Goal: Transaction & Acquisition: Purchase product/service

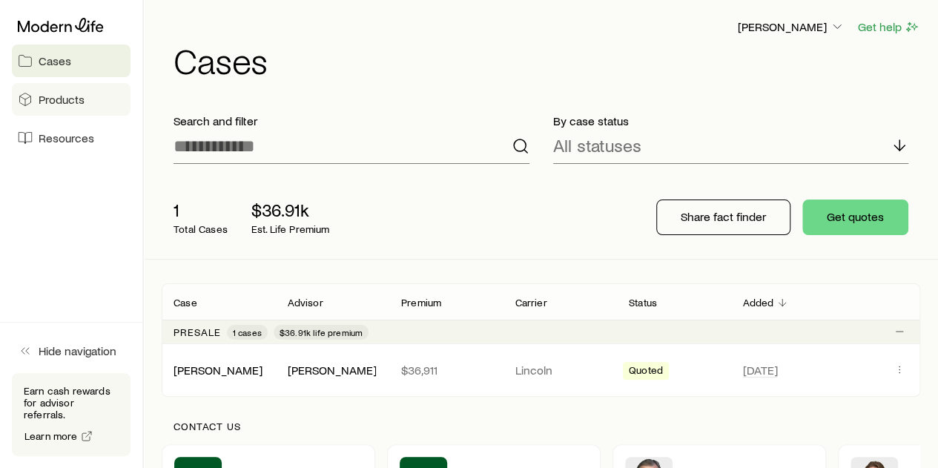
click at [74, 103] on span "Products" at bounding box center [62, 99] width 46 height 15
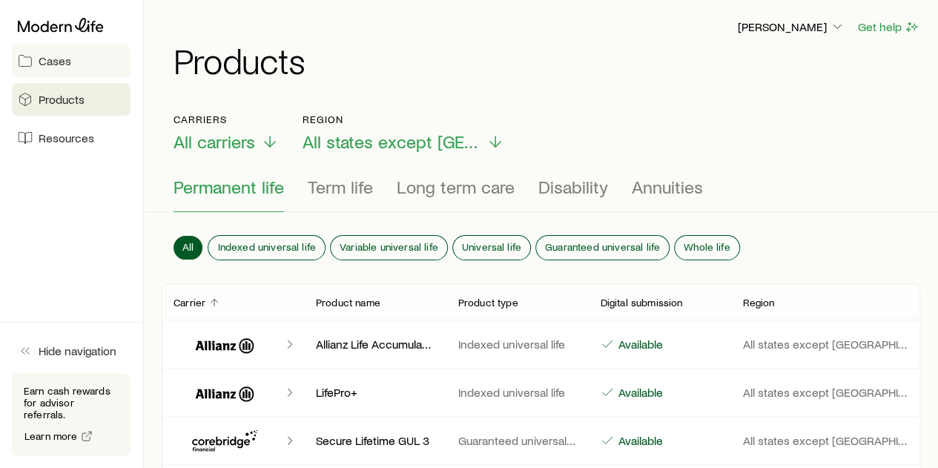
click at [61, 72] on link "Cases" at bounding box center [71, 61] width 119 height 33
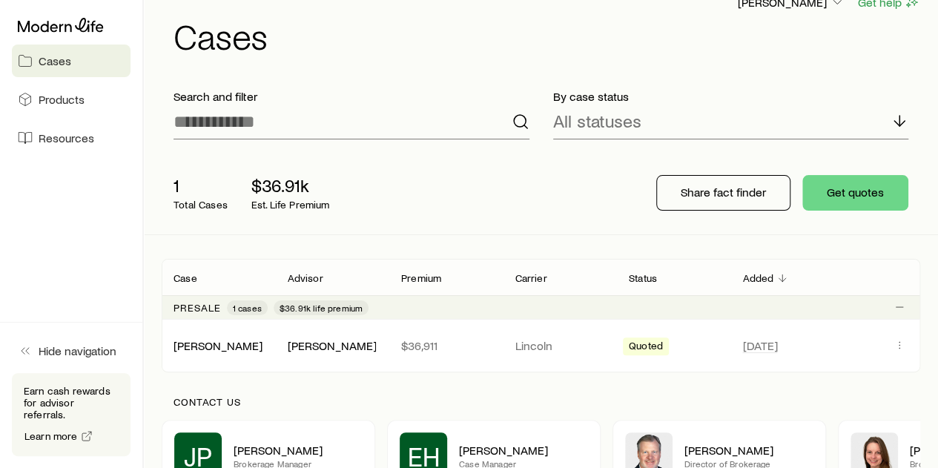
scroll to position [27, 0]
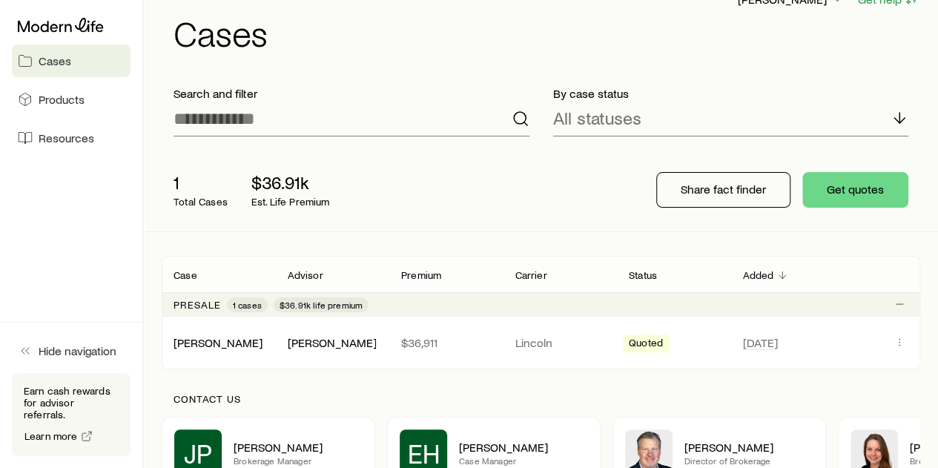
click at [284, 198] on p "Est. Life Premium" at bounding box center [290, 202] width 79 height 12
click at [327, 339] on div "[PERSON_NAME]" at bounding box center [331, 343] width 89 height 16
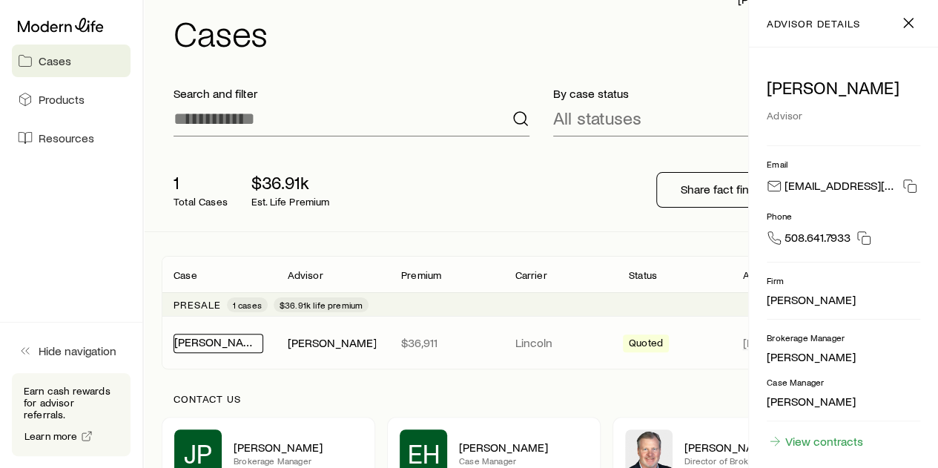
click at [231, 341] on link "[PERSON_NAME]" at bounding box center [218, 342] width 89 height 14
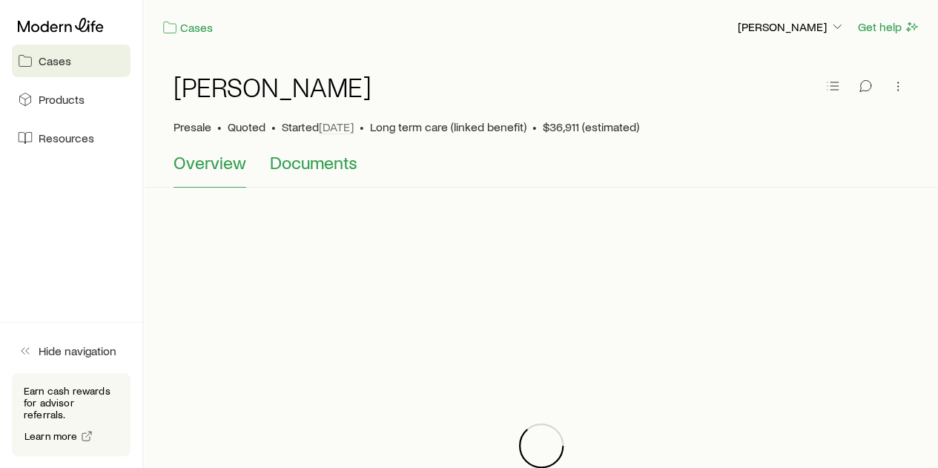
click at [337, 156] on span "Documents" at bounding box center [314, 162] width 88 height 21
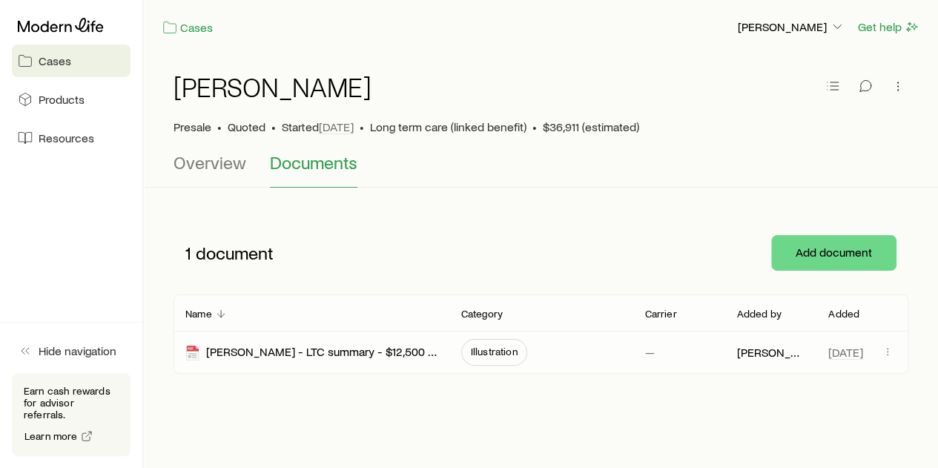
click at [331, 360] on div "[PERSON_NAME] - LTC summary - $12,500 monthly Ben - 4 year - 3% compound - Pref…" at bounding box center [311, 353] width 252 height 42
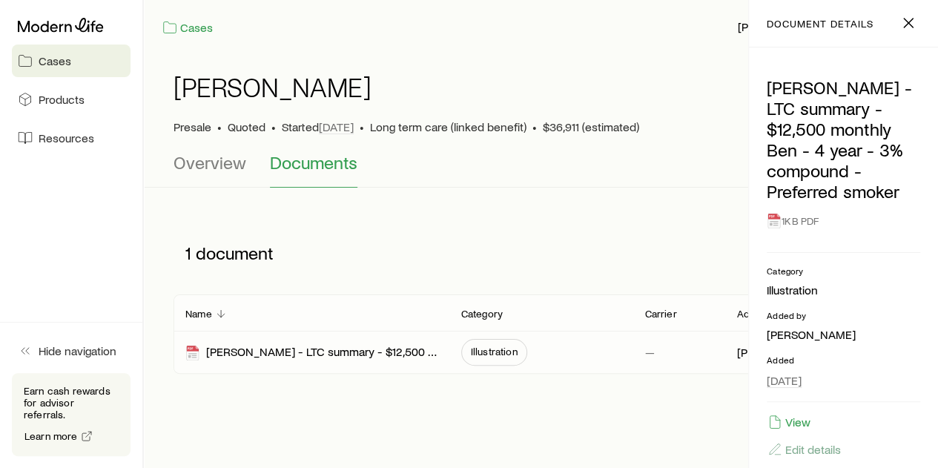
click at [484, 349] on span "Illustration" at bounding box center [494, 352] width 47 height 12
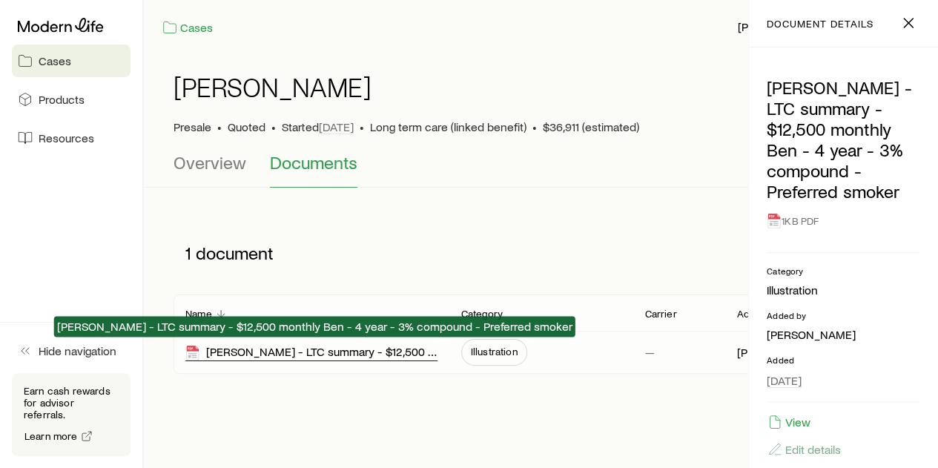
click at [364, 349] on div "[PERSON_NAME] - LTC summary - $12,500 monthly Ben - 4 year - 3% compound - Pref…" at bounding box center [311, 352] width 252 height 17
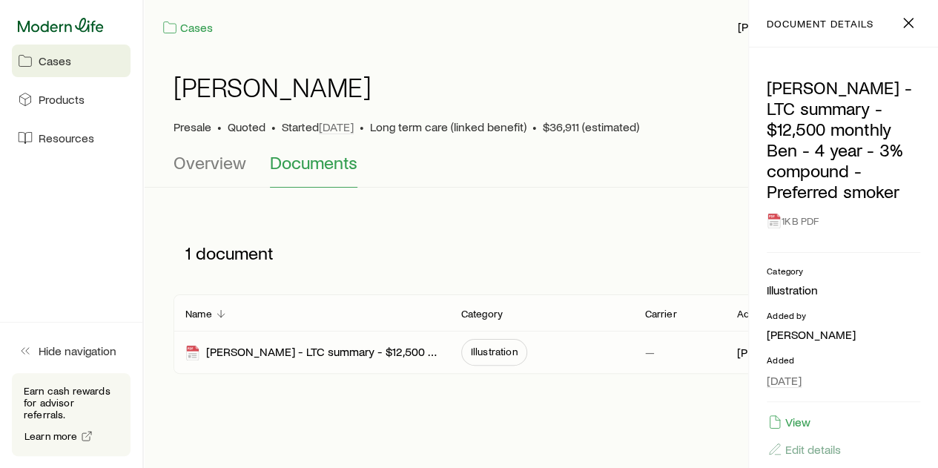
click at [79, 24] on icon at bounding box center [61, 25] width 86 height 15
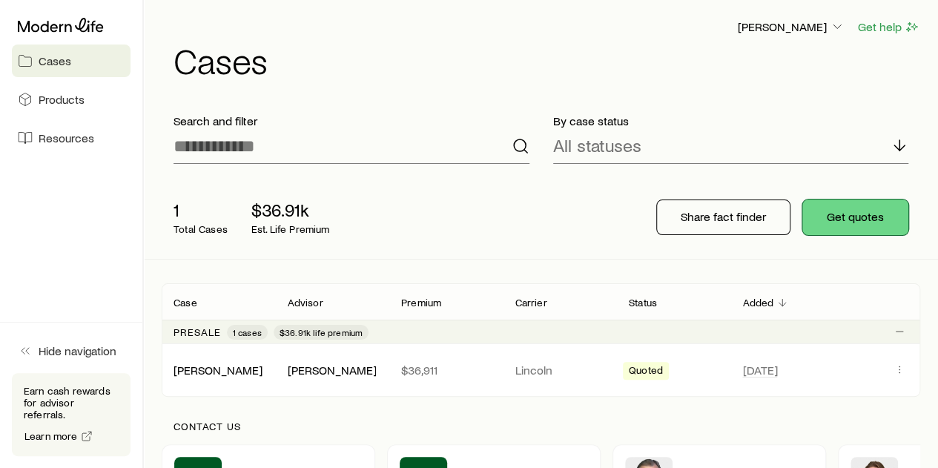
click at [854, 211] on button "Get quotes" at bounding box center [856, 218] width 106 height 36
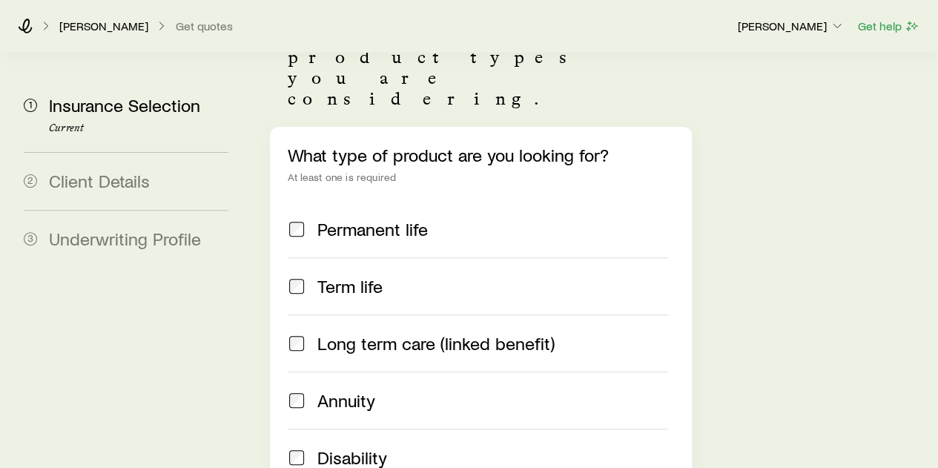
scroll to position [171, 0]
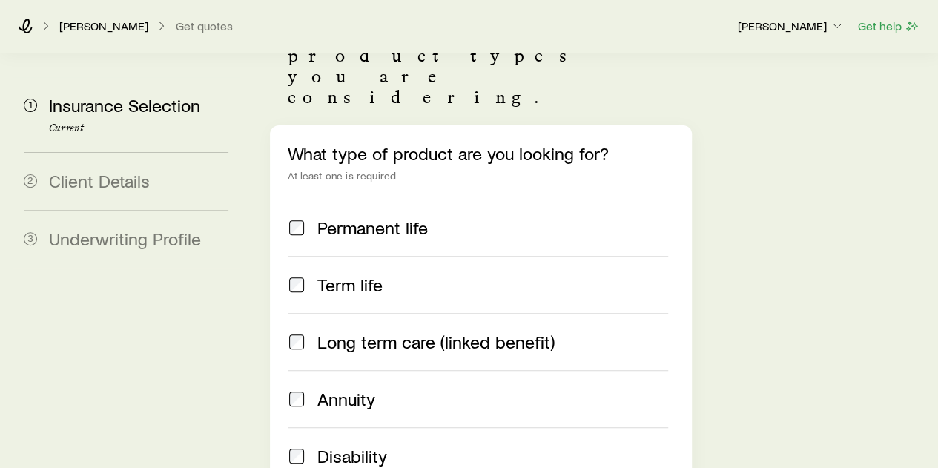
click at [294, 313] on label "Long term care (linked benefit)" at bounding box center [478, 341] width 380 height 57
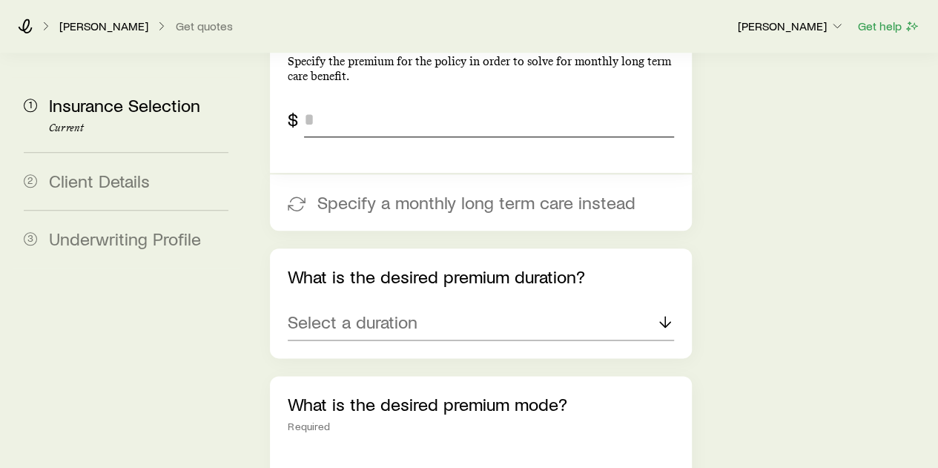
scroll to position [733, 0]
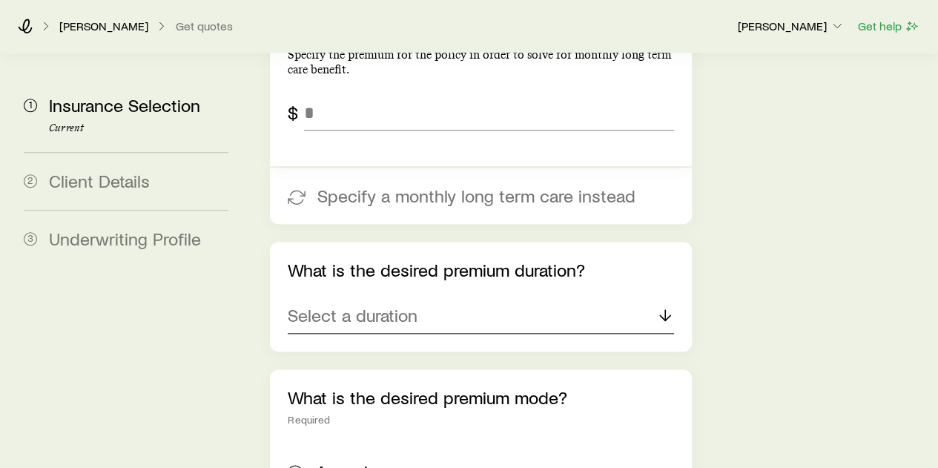
click at [374, 305] on p "Select a duration" at bounding box center [353, 315] width 130 height 21
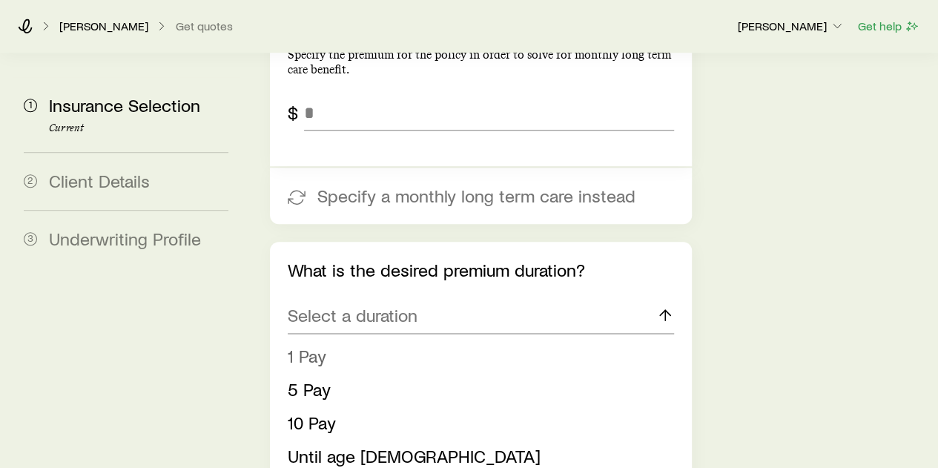
click at [340, 340] on li "1 Pay" at bounding box center [476, 356] width 377 height 33
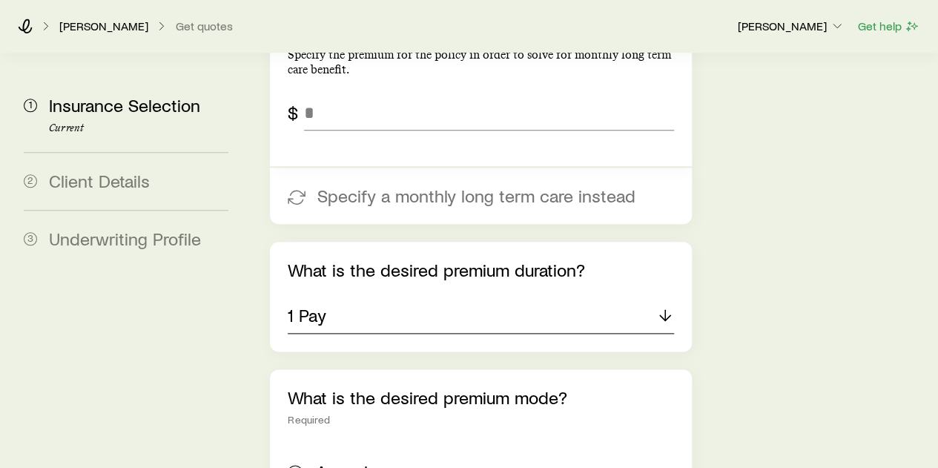
click at [666, 306] on icon at bounding box center [665, 315] width 18 height 18
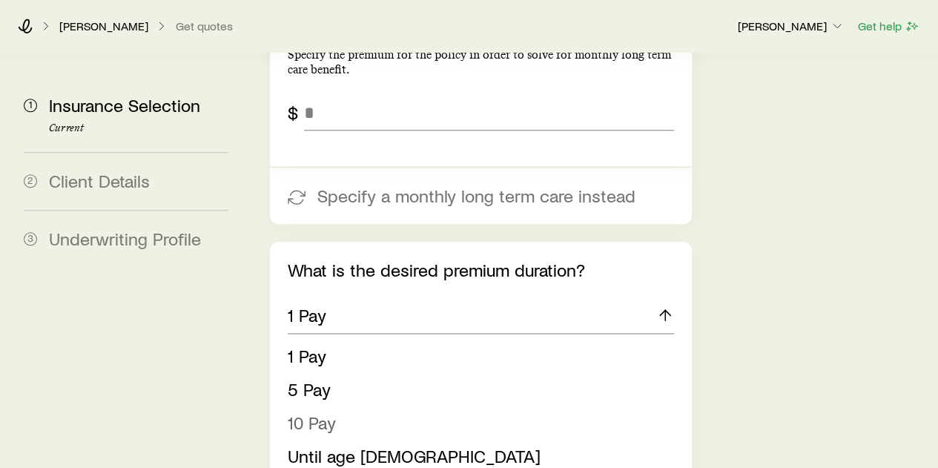
click at [319, 412] on span "10 Pay" at bounding box center [312, 423] width 48 height 22
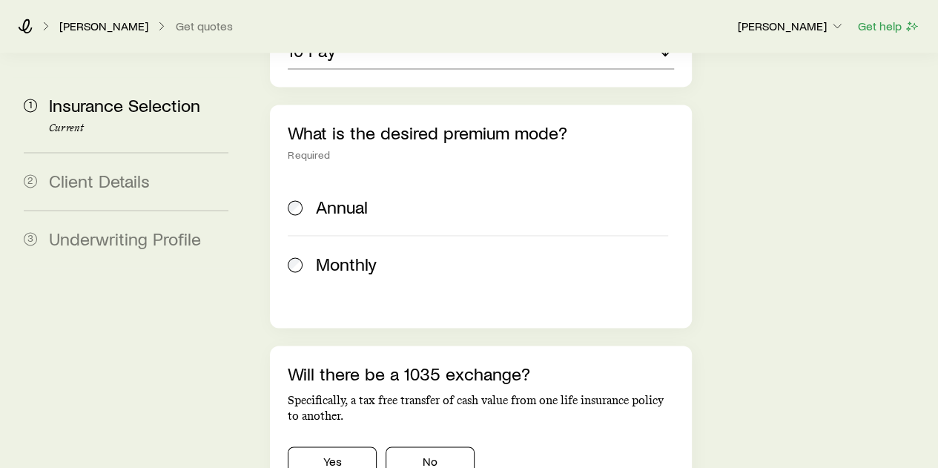
scroll to position [1000, 0]
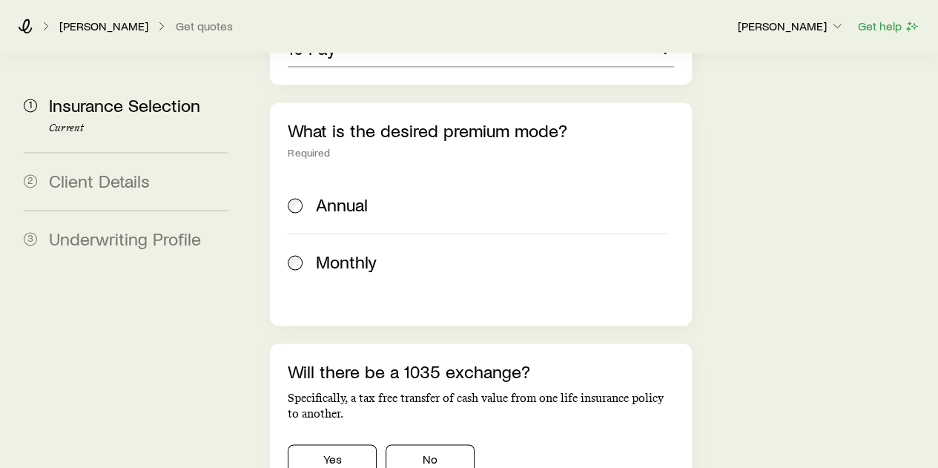
click at [303, 194] on span at bounding box center [296, 204] width 16 height 21
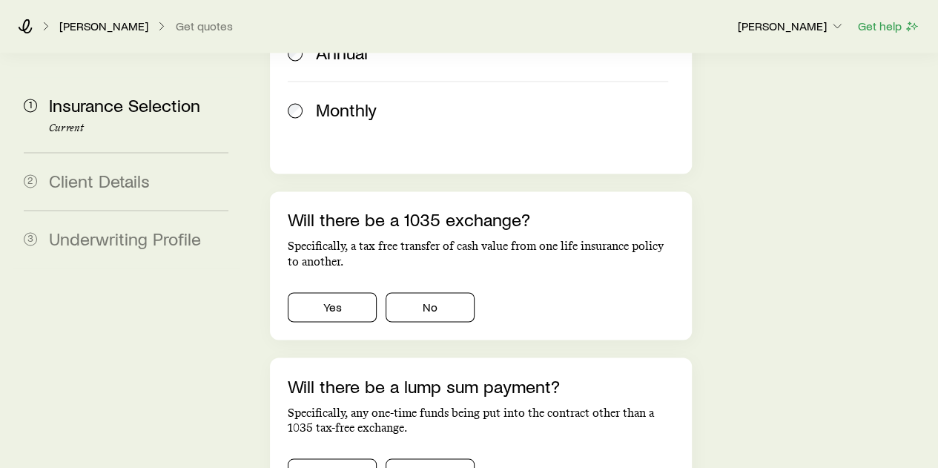
scroll to position [1160, 0]
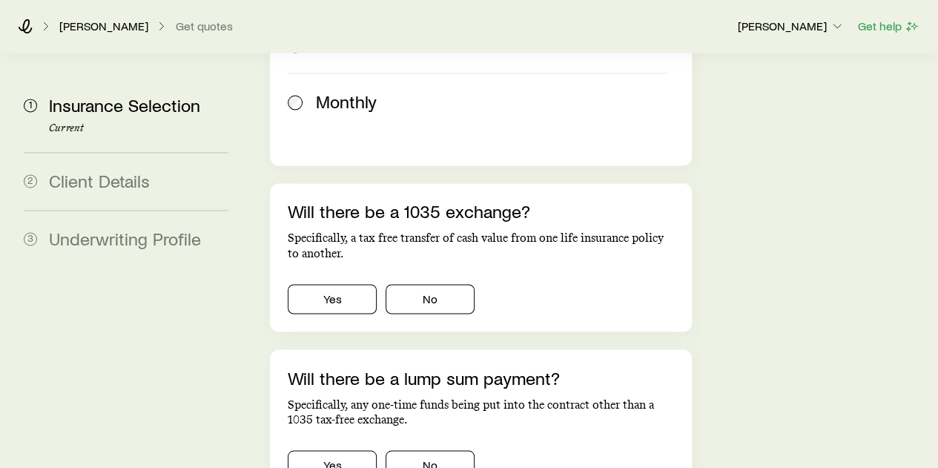
click at [414, 278] on div "Yes No" at bounding box center [481, 296] width 386 height 36
click at [413, 284] on button "No" at bounding box center [430, 299] width 89 height 30
click at [417, 450] on button "No" at bounding box center [430, 465] width 89 height 30
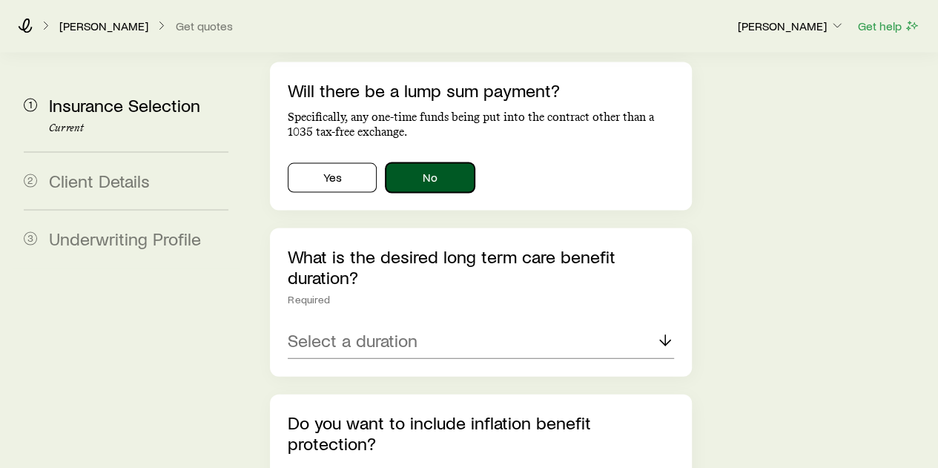
scroll to position [1448, 0]
click at [389, 329] on p "Select a duration" at bounding box center [353, 339] width 130 height 21
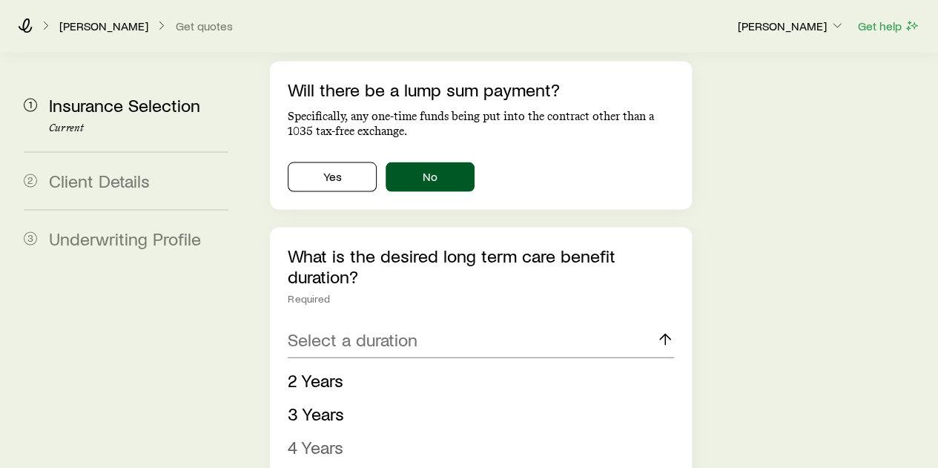
click at [354, 431] on li "4 Years" at bounding box center [476, 447] width 377 height 33
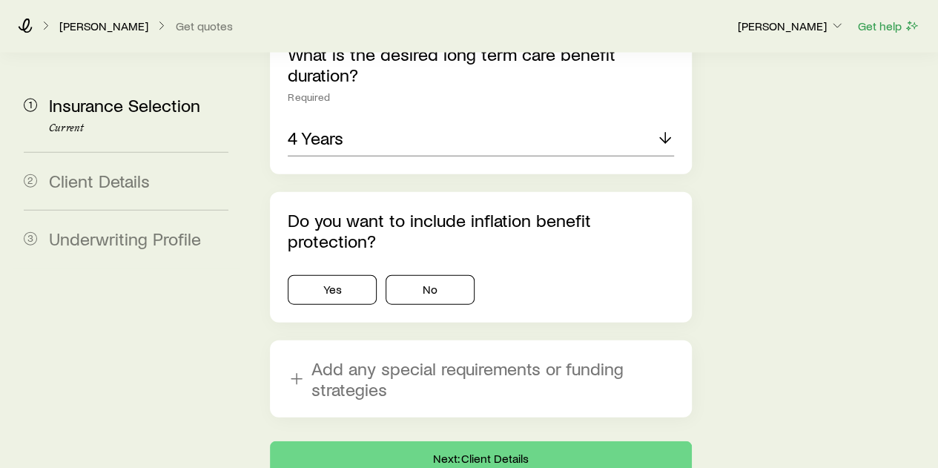
scroll to position [1652, 0]
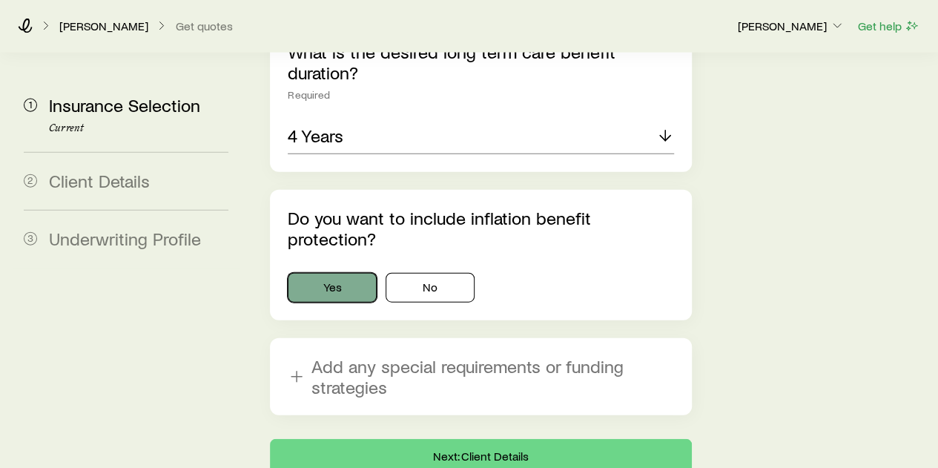
click at [338, 273] on button "Yes" at bounding box center [332, 288] width 89 height 30
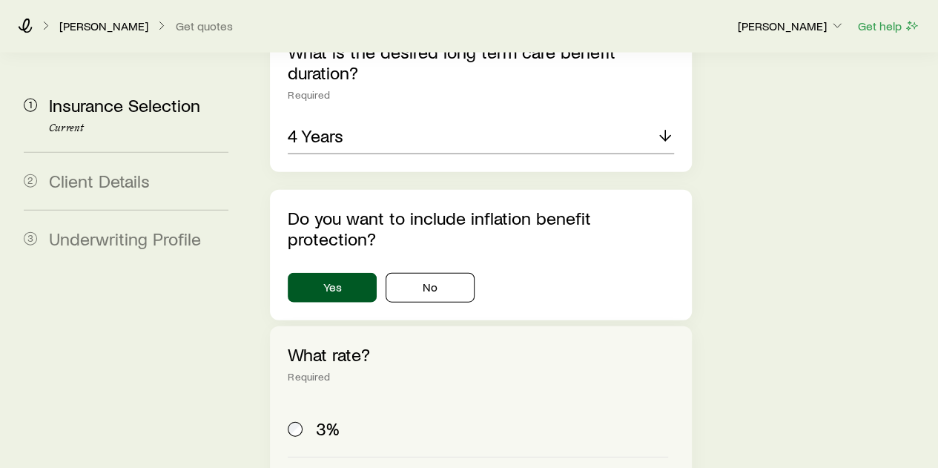
click at [319, 401] on label "3%" at bounding box center [478, 429] width 380 height 56
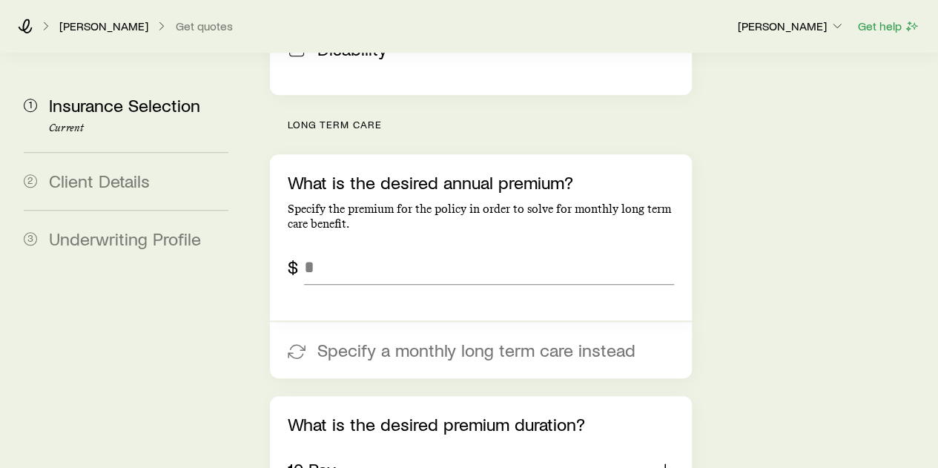
scroll to position [587, 0]
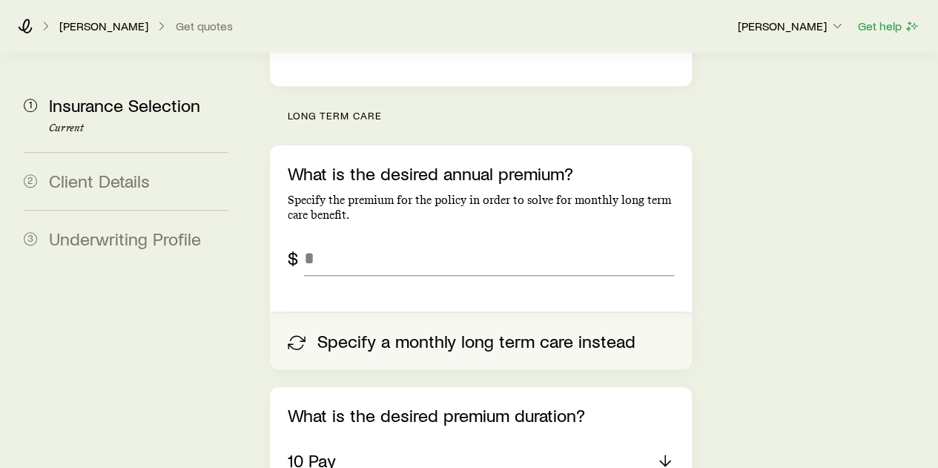
click at [414, 313] on button "Specify a monthly long term care instead" at bounding box center [480, 341] width 421 height 56
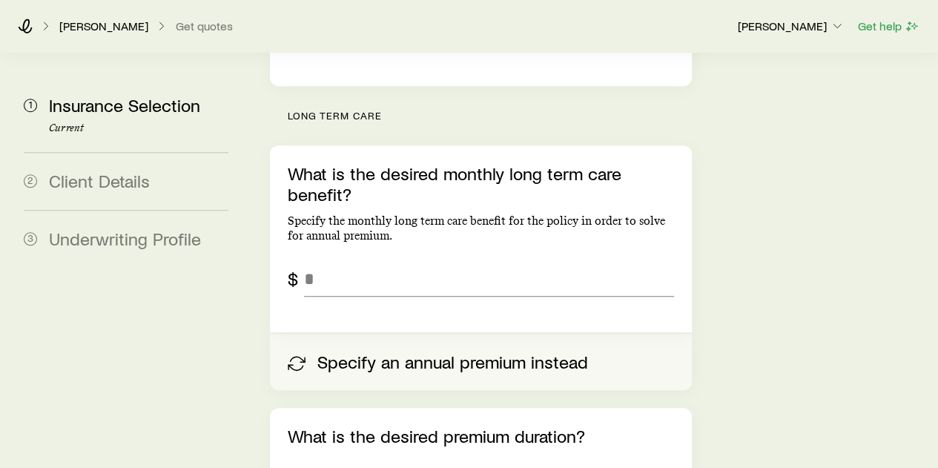
click at [410, 334] on button "Specify an annual premium instead" at bounding box center [480, 362] width 421 height 56
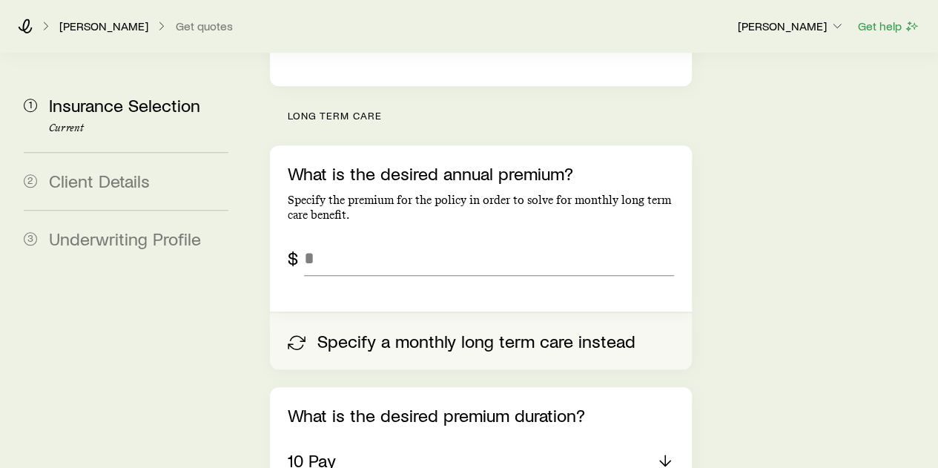
click at [433, 313] on button "Specify a monthly long term care instead" at bounding box center [480, 341] width 421 height 56
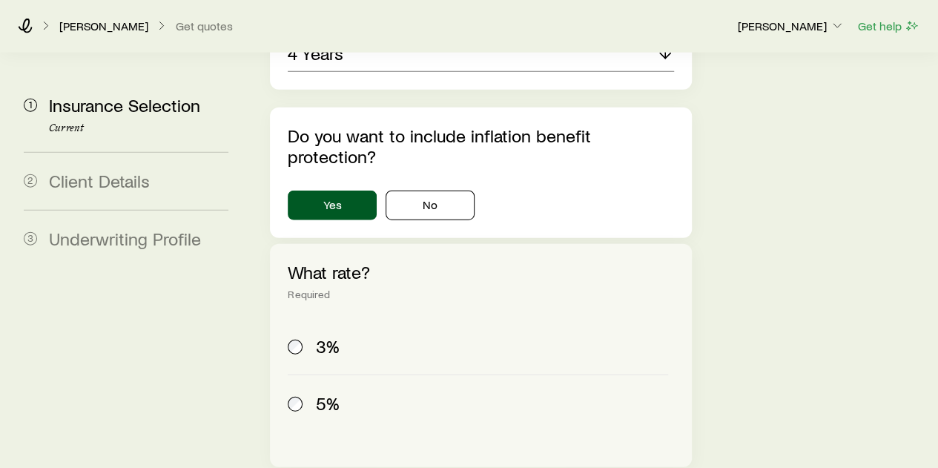
scroll to position [1924, 0]
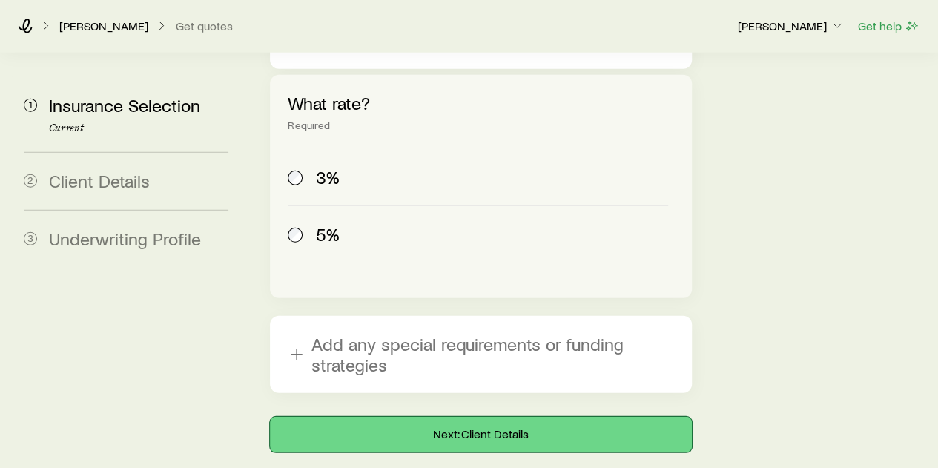
click at [408, 417] on button "Next: Client Details" at bounding box center [480, 435] width 421 height 36
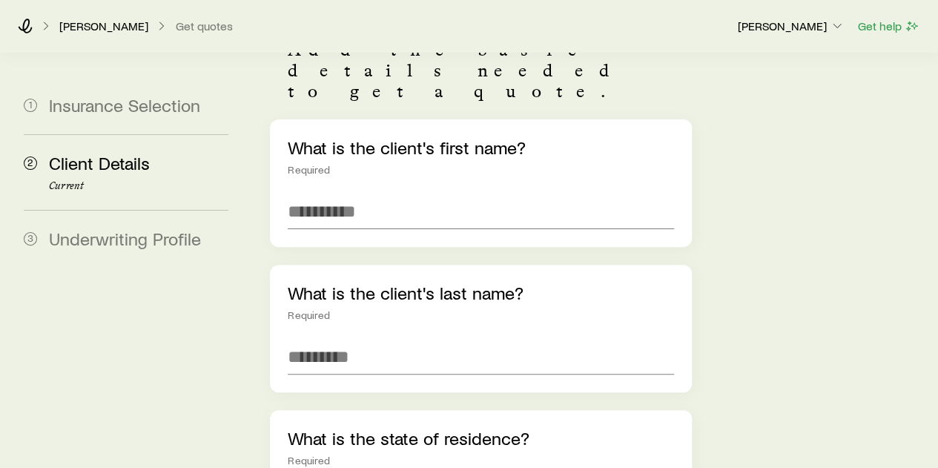
scroll to position [119, 0]
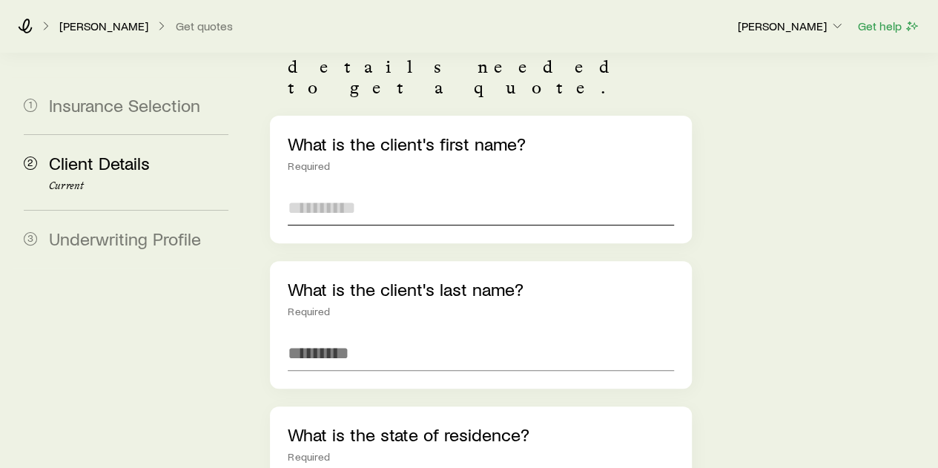
click at [464, 190] on input "text" at bounding box center [481, 208] width 386 height 36
type input "*****"
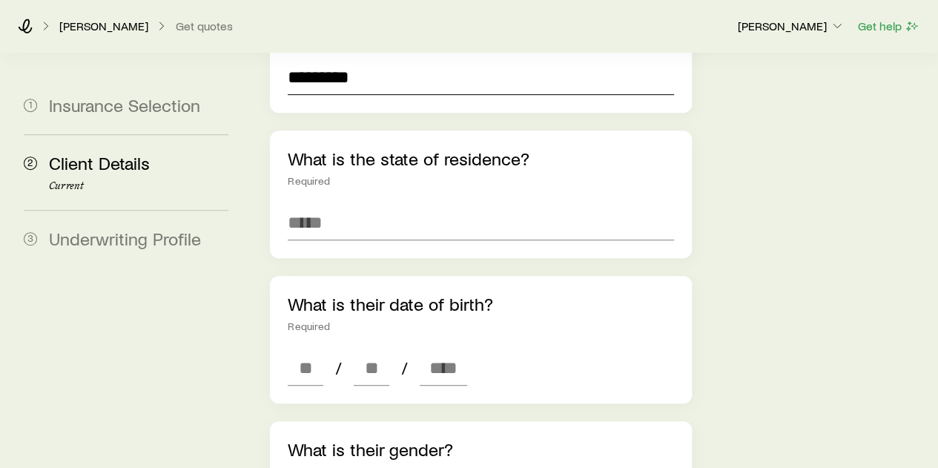
scroll to position [396, 0]
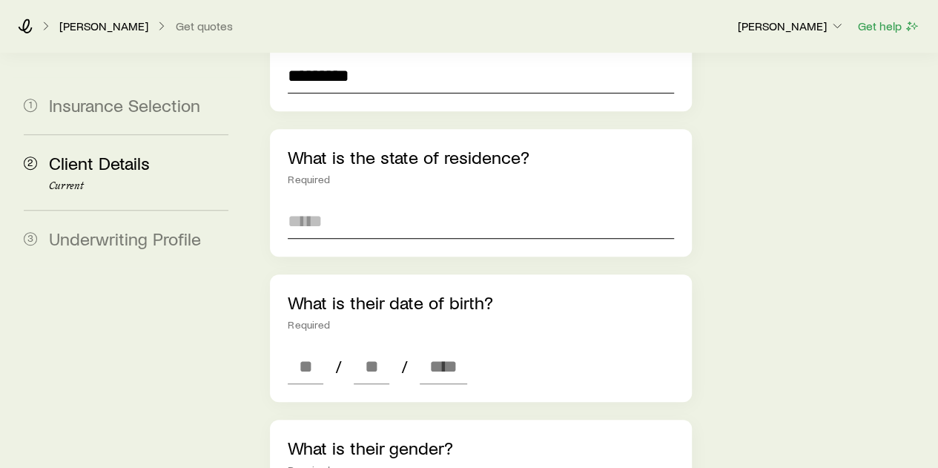
type input "*********"
click at [405, 203] on input at bounding box center [481, 221] width 386 height 36
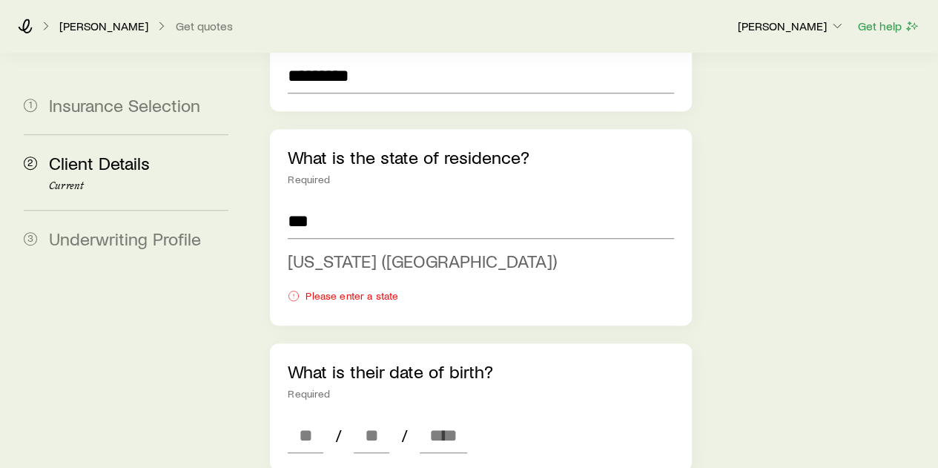
click at [372, 250] on span "[US_STATE] ([GEOGRAPHIC_DATA])" at bounding box center [422, 261] width 269 height 22
type input "**********"
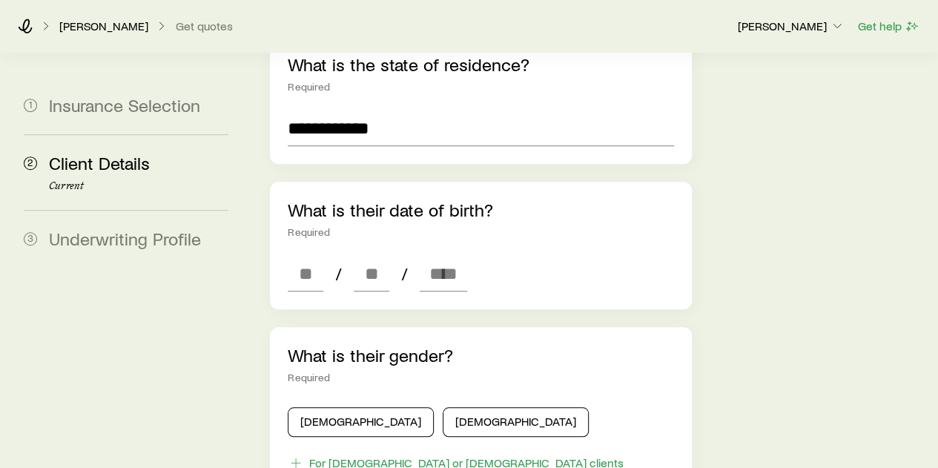
scroll to position [490, 0]
click at [320, 255] on input at bounding box center [306, 273] width 36 height 36
click at [320, 255] on input "**" at bounding box center [306, 273] width 36 height 36
type input "**"
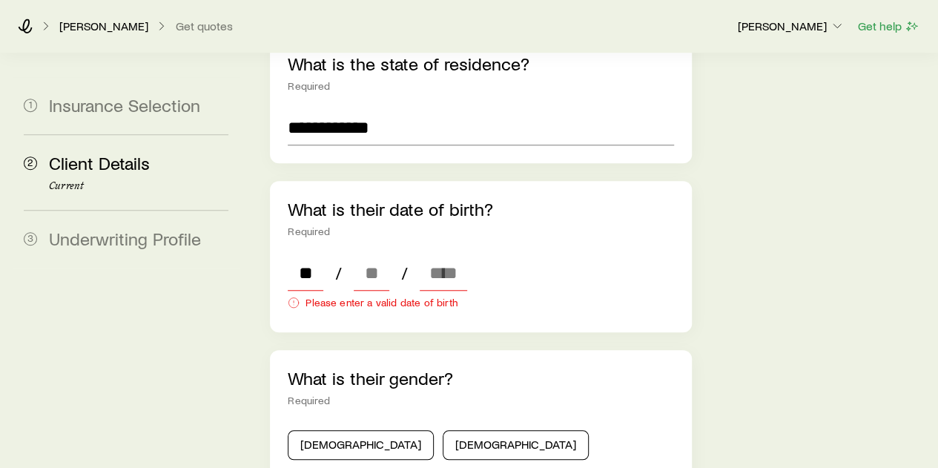
click at [344, 416] on div "What is their gender? Required [DEMOGRAPHIC_DATA] [DEMOGRAPHIC_DATA] For [DEMOG…" at bounding box center [480, 432] width 421 height 165
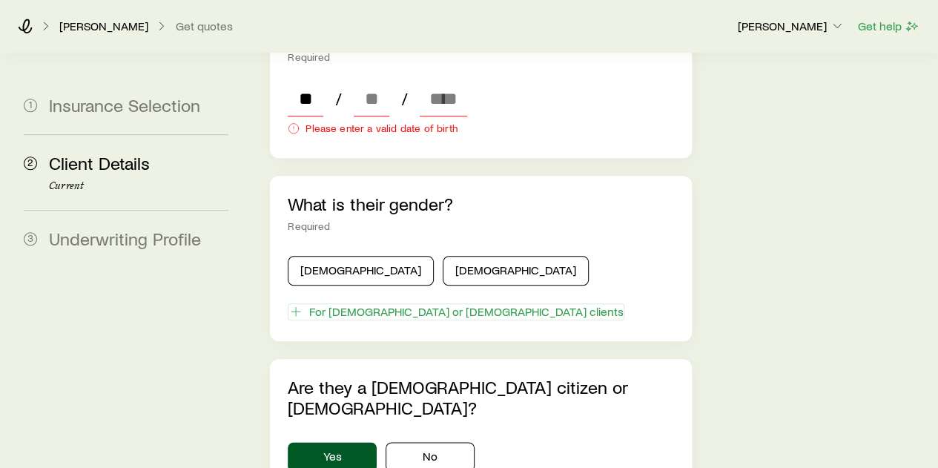
scroll to position [665, 0]
click at [361, 303] on div "For [DEMOGRAPHIC_DATA] or [DEMOGRAPHIC_DATA] clients" at bounding box center [466, 310] width 314 height 15
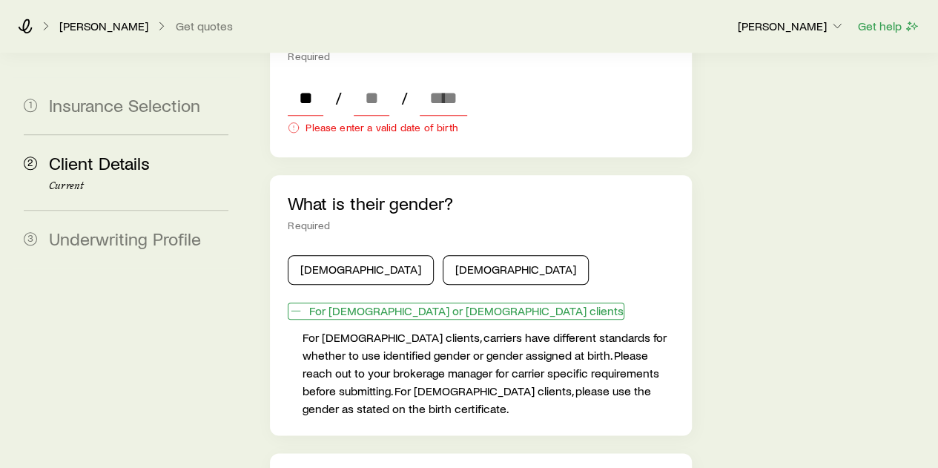
click at [361, 303] on div "For [DEMOGRAPHIC_DATA] or [DEMOGRAPHIC_DATA] clients" at bounding box center [466, 310] width 314 height 15
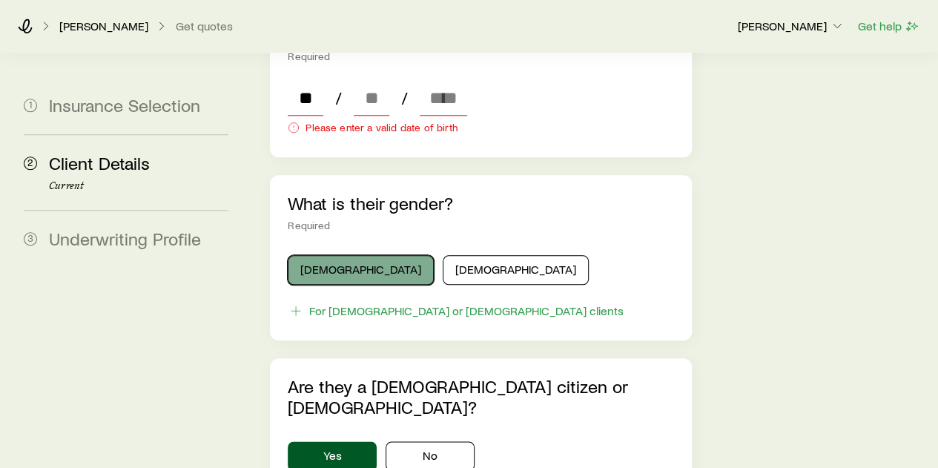
click at [349, 255] on button "[DEMOGRAPHIC_DATA]" at bounding box center [361, 270] width 146 height 30
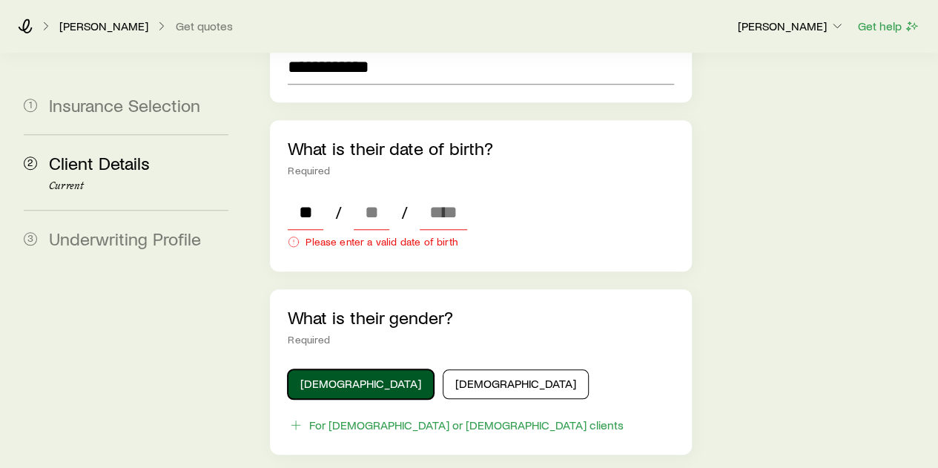
scroll to position [538, 0]
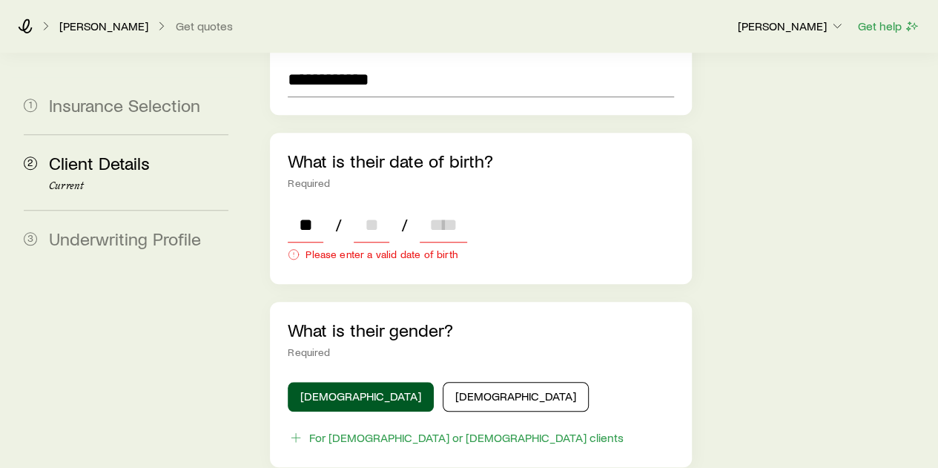
click at [375, 207] on input at bounding box center [372, 225] width 36 height 36
type input "**"
type input "****"
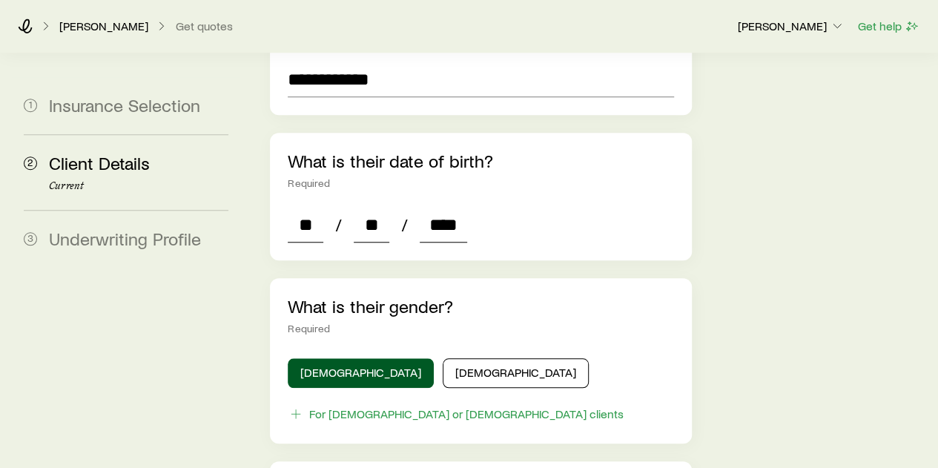
type input "*"
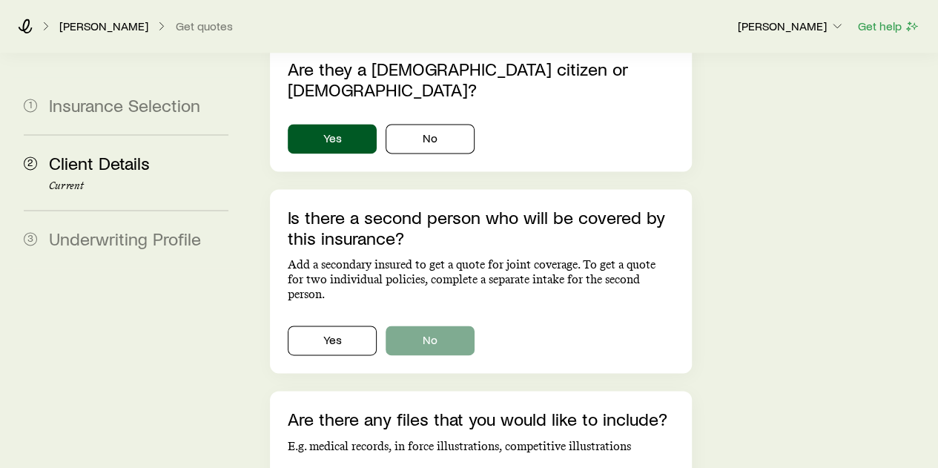
scroll to position [959, 0]
type input "****"
click at [433, 325] on button "No" at bounding box center [430, 340] width 89 height 30
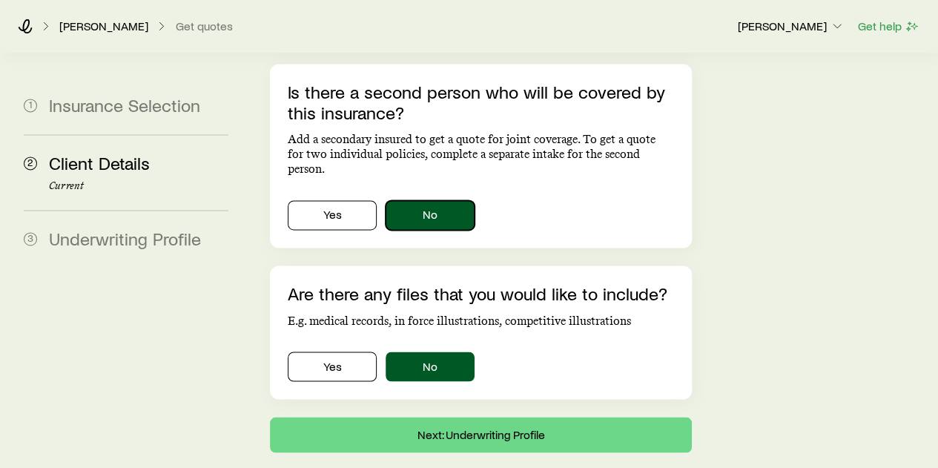
scroll to position [1091, 0]
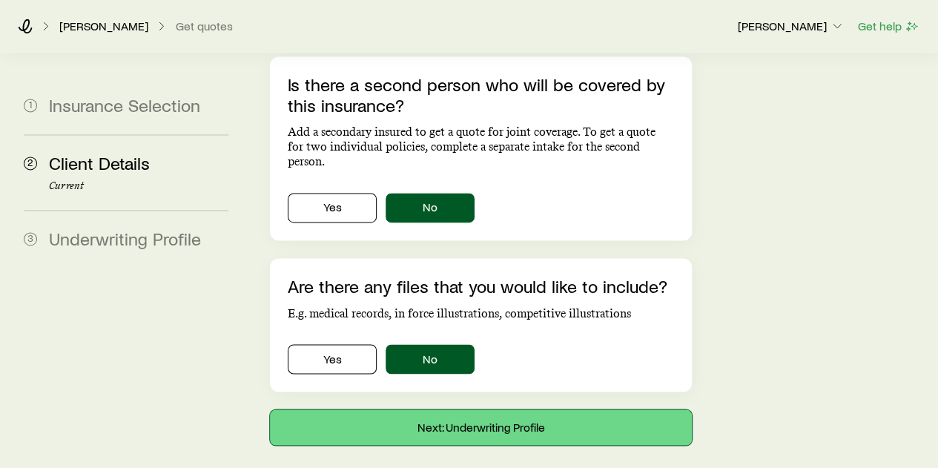
click at [408, 409] on button "Next: Underwriting Profile" at bounding box center [480, 427] width 421 height 36
